Goal: Transaction & Acquisition: Purchase product/service

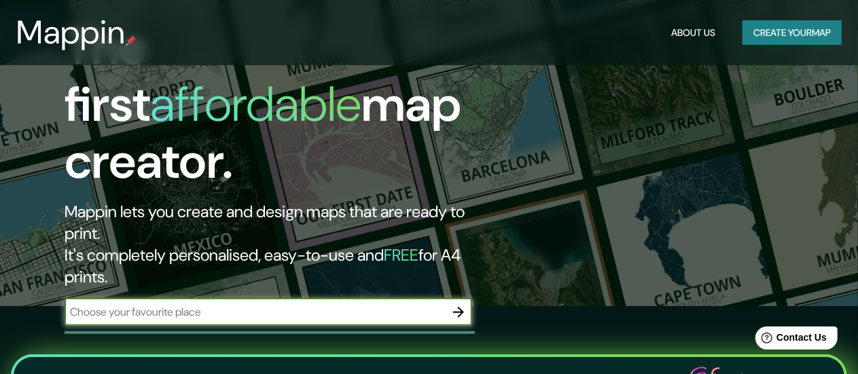
click at [786, 27] on button "Create your map" at bounding box center [792, 32] width 99 height 25
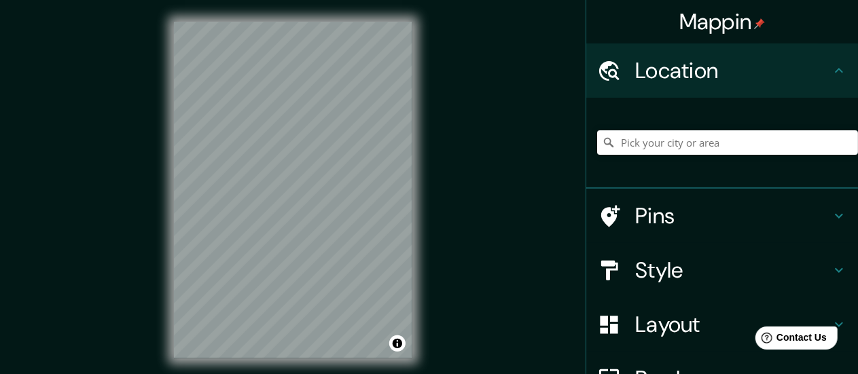
click at [683, 128] on div at bounding box center [727, 143] width 261 height 68
click at [682, 143] on input "Pick your city or area" at bounding box center [727, 142] width 261 height 24
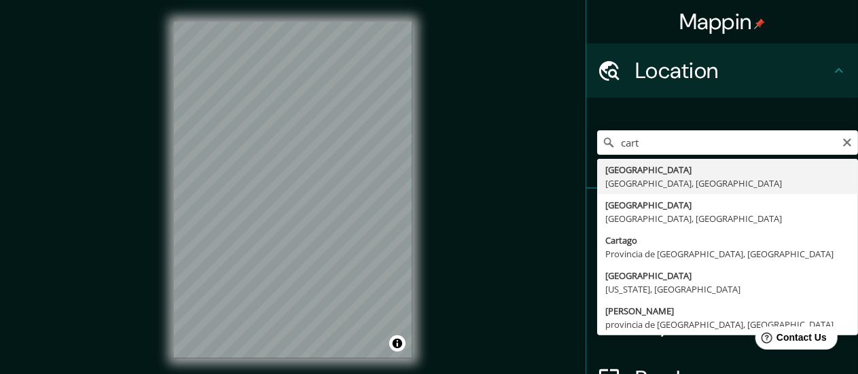
type input "[GEOGRAPHIC_DATA], [GEOGRAPHIC_DATA], [GEOGRAPHIC_DATA]"
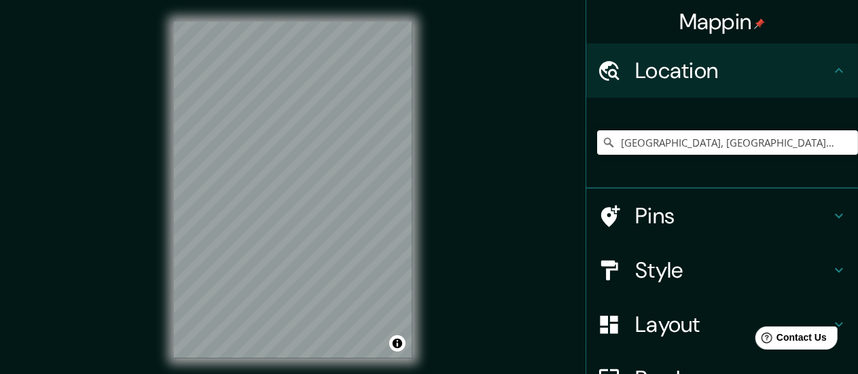
click at [655, 222] on h4 "Pins" at bounding box center [733, 216] width 196 height 27
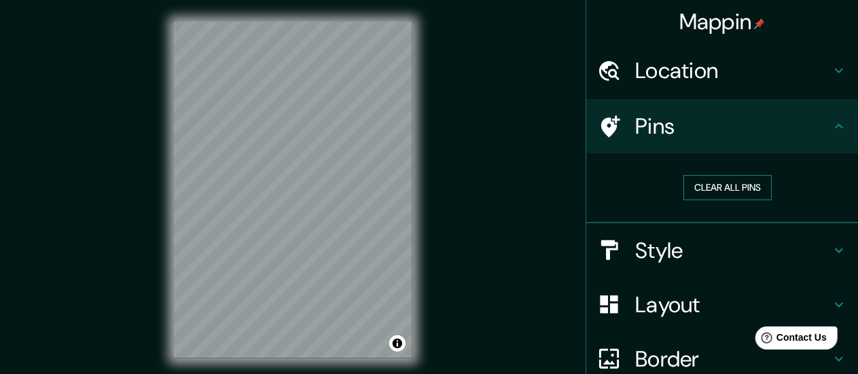
click at [700, 186] on button "Clear all pins" at bounding box center [728, 187] width 88 height 25
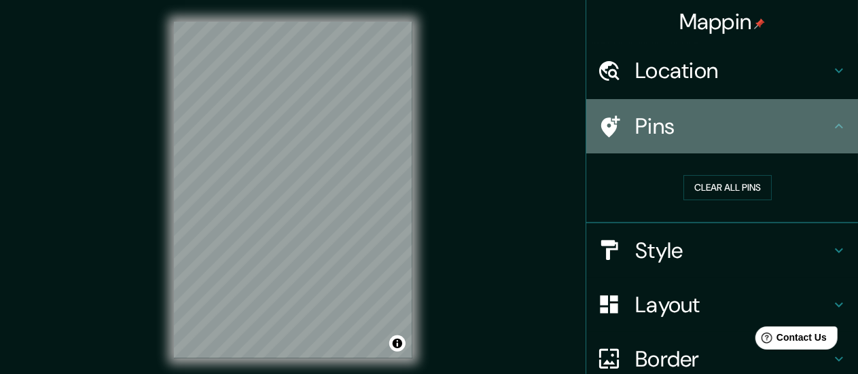
click at [815, 133] on h4 "Pins" at bounding box center [733, 126] width 196 height 27
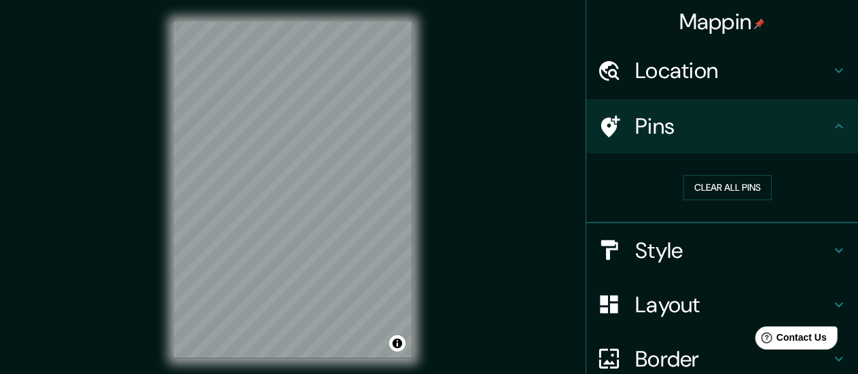
click at [665, 246] on h4 "Style" at bounding box center [733, 250] width 196 height 27
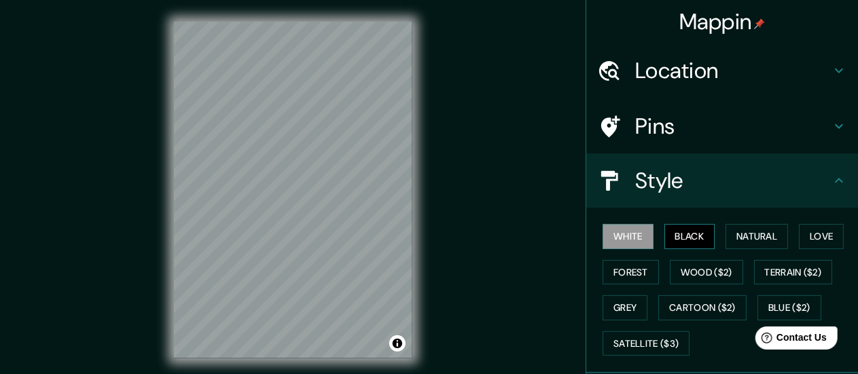
click at [684, 237] on button "Black" at bounding box center [690, 236] width 51 height 25
click at [627, 240] on button "White" at bounding box center [628, 236] width 51 height 25
click at [733, 241] on button "Natural" at bounding box center [757, 236] width 63 height 25
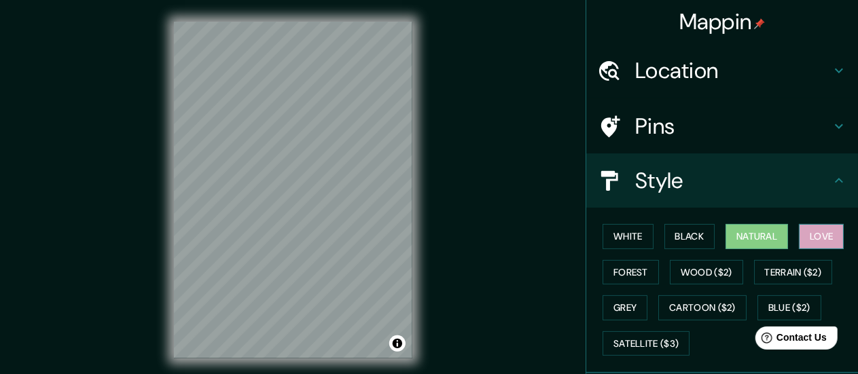
click at [827, 230] on button "Love" at bounding box center [821, 236] width 45 height 25
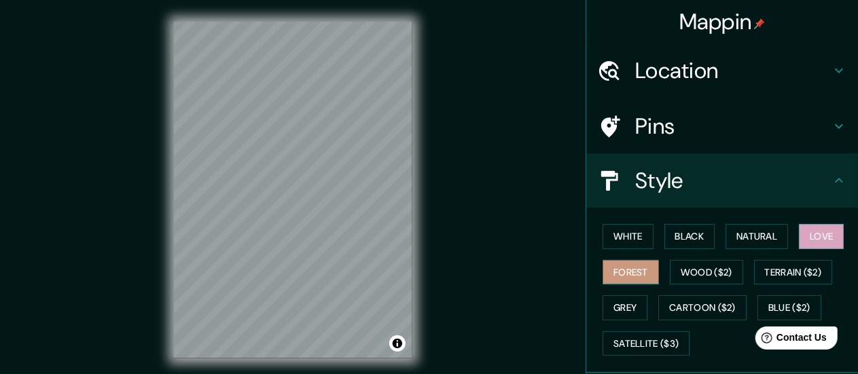
click at [639, 279] on button "Forest" at bounding box center [631, 272] width 56 height 25
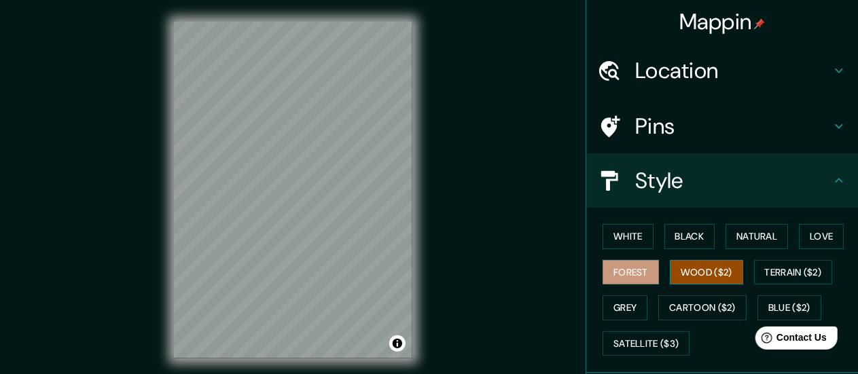
click at [683, 271] on button "Wood ($2)" at bounding box center [706, 272] width 73 height 25
click at [628, 273] on button "Forest" at bounding box center [631, 272] width 56 height 25
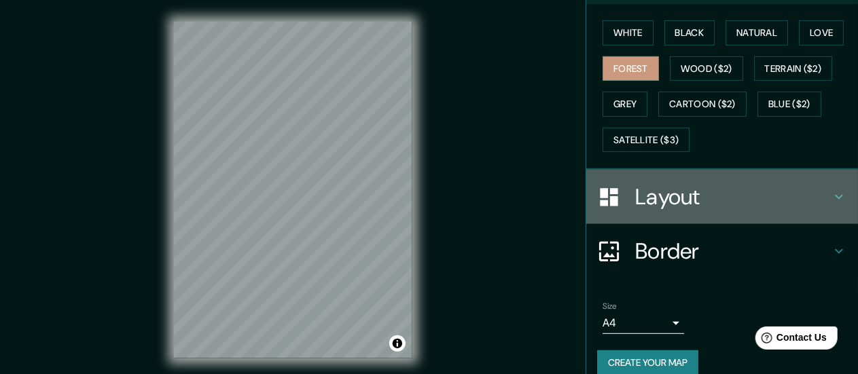
click at [669, 203] on h4 "Layout" at bounding box center [733, 196] width 196 height 27
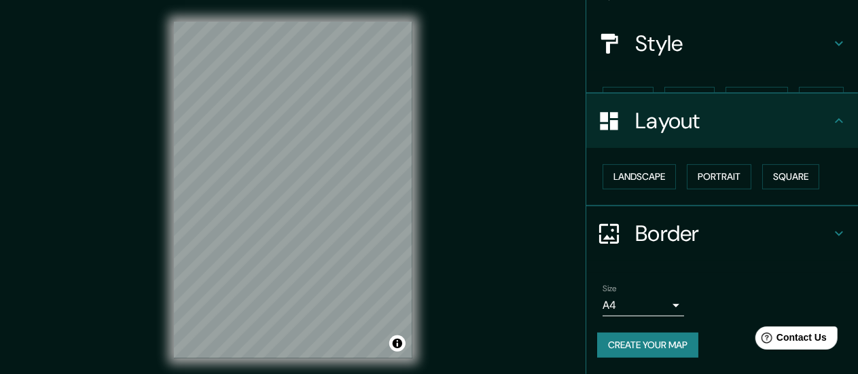
scroll to position [113, 0]
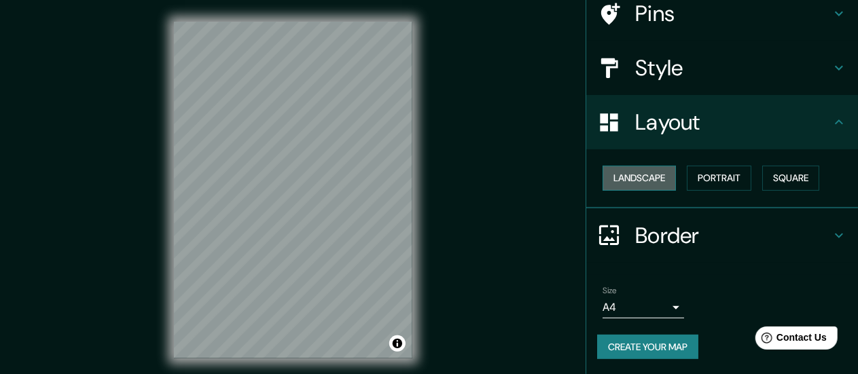
click at [652, 176] on button "Landscape" at bounding box center [639, 178] width 73 height 25
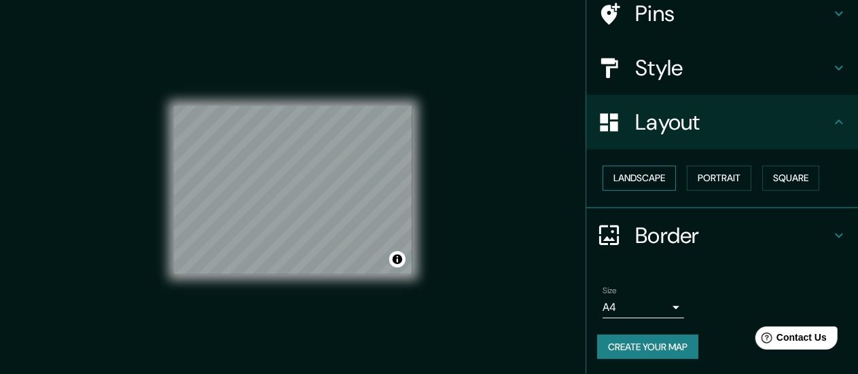
click at [652, 176] on button "Landscape" at bounding box center [639, 178] width 73 height 25
click at [692, 176] on button "Portrait" at bounding box center [719, 178] width 65 height 25
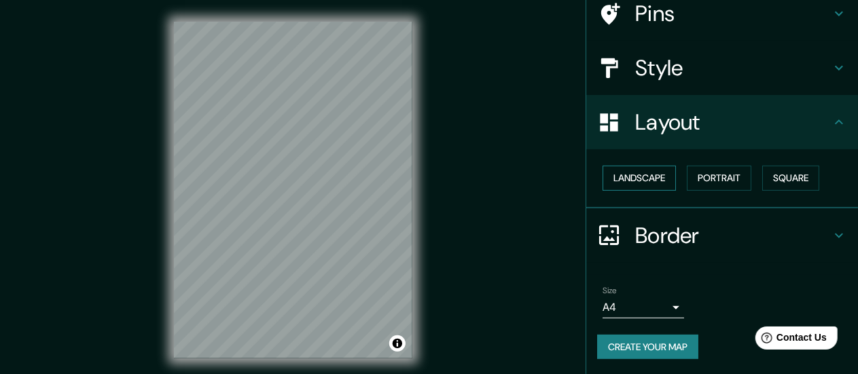
click at [662, 176] on button "Landscape" at bounding box center [639, 178] width 73 height 25
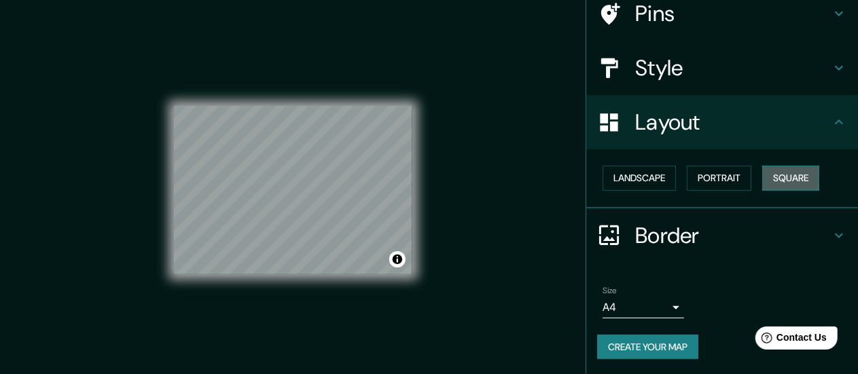
click at [765, 175] on button "Square" at bounding box center [790, 178] width 57 height 25
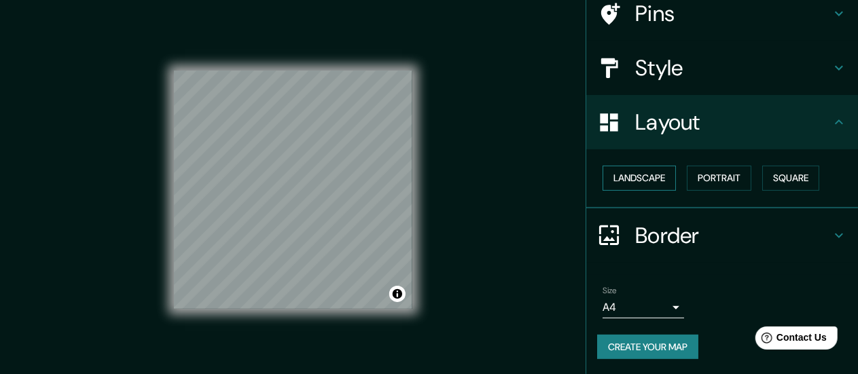
click at [654, 181] on button "Landscape" at bounding box center [639, 178] width 73 height 25
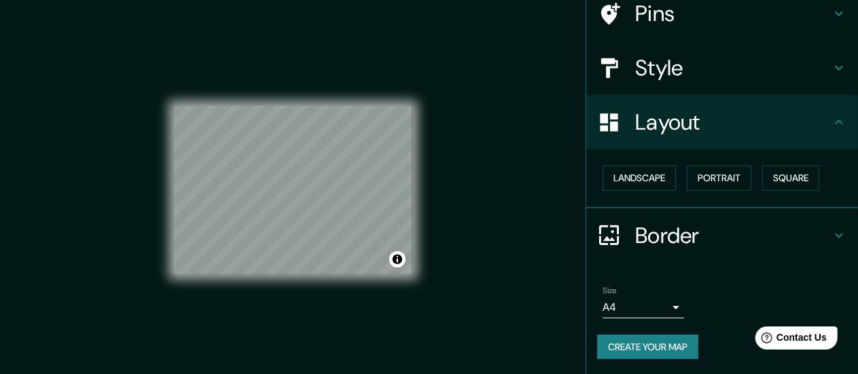
click at [642, 304] on body "Mappin Location [GEOGRAPHIC_DATA], [GEOGRAPHIC_DATA], [GEOGRAPHIC_DATA] Pins St…" at bounding box center [429, 187] width 858 height 374
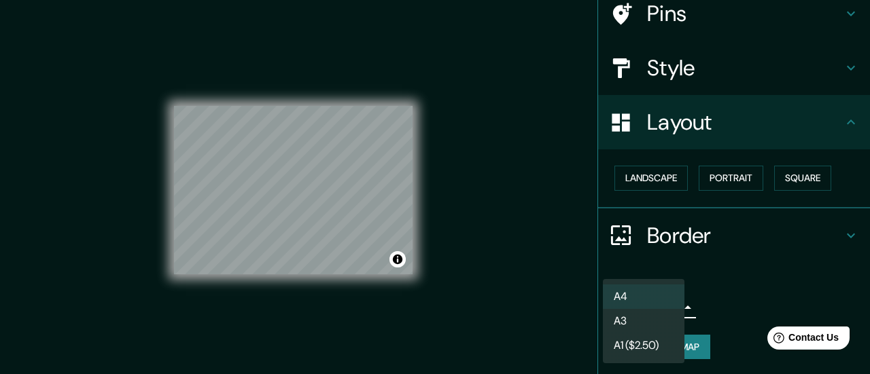
click at [636, 312] on li "A3" at bounding box center [644, 321] width 82 height 24
type input "a4"
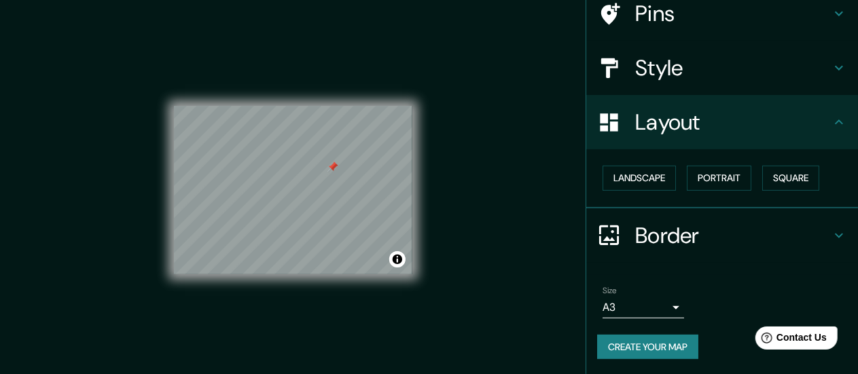
click at [635, 10] on h4 "Pins" at bounding box center [733, 13] width 196 height 27
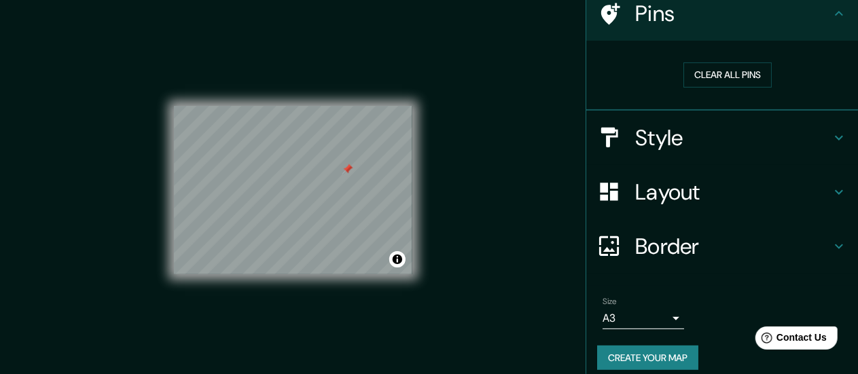
drag, startPoint x: 336, startPoint y: 169, endPoint x: 355, endPoint y: 172, distance: 19.3
click at [353, 172] on div at bounding box center [347, 169] width 11 height 11
click at [352, 172] on div at bounding box center [352, 170] width 11 height 11
click at [734, 77] on button "Clear all pins" at bounding box center [728, 75] width 88 height 25
click at [706, 74] on button "Clear all pins" at bounding box center [728, 75] width 88 height 25
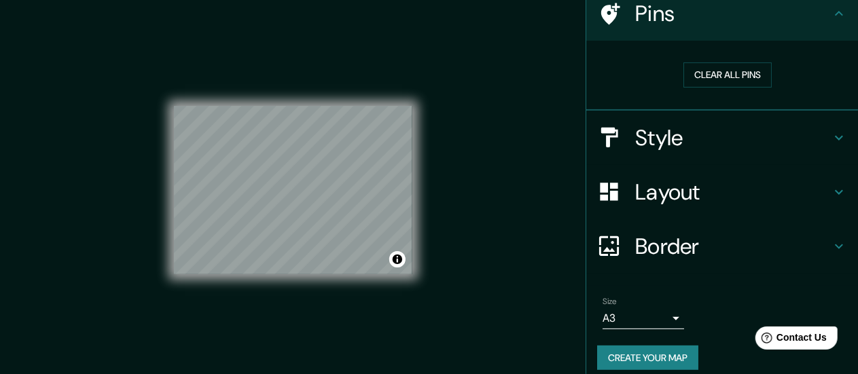
click at [689, 183] on h4 "Layout" at bounding box center [733, 192] width 196 height 27
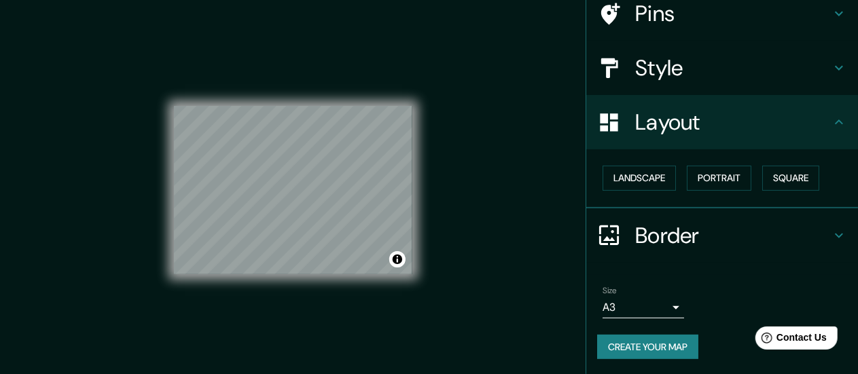
click at [670, 104] on div "Layout" at bounding box center [722, 122] width 272 height 54
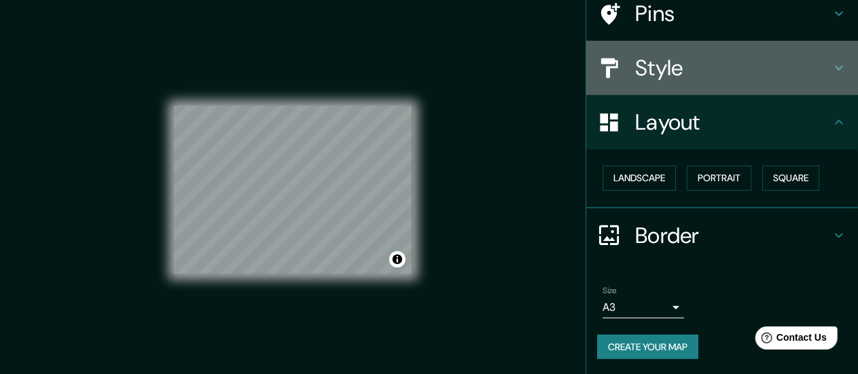
click at [668, 82] on div "Style" at bounding box center [722, 68] width 272 height 54
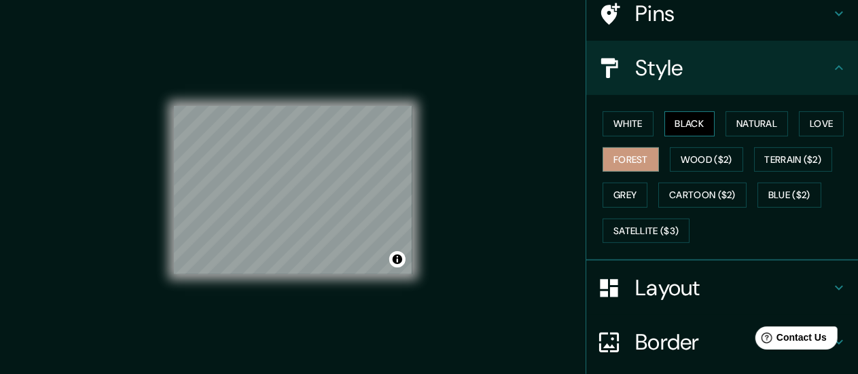
click at [665, 114] on button "Black" at bounding box center [690, 123] width 51 height 25
click at [727, 121] on button "Natural" at bounding box center [757, 123] width 63 height 25
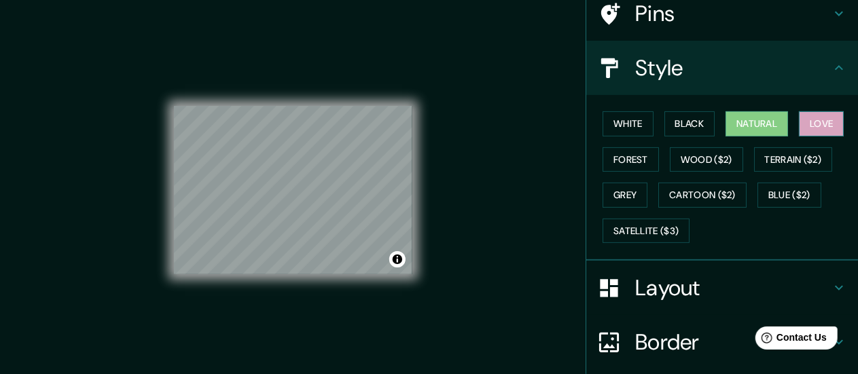
click at [808, 120] on button "Love" at bounding box center [821, 123] width 45 height 25
click at [624, 129] on button "White" at bounding box center [628, 123] width 51 height 25
